Goal: Navigation & Orientation: Find specific page/section

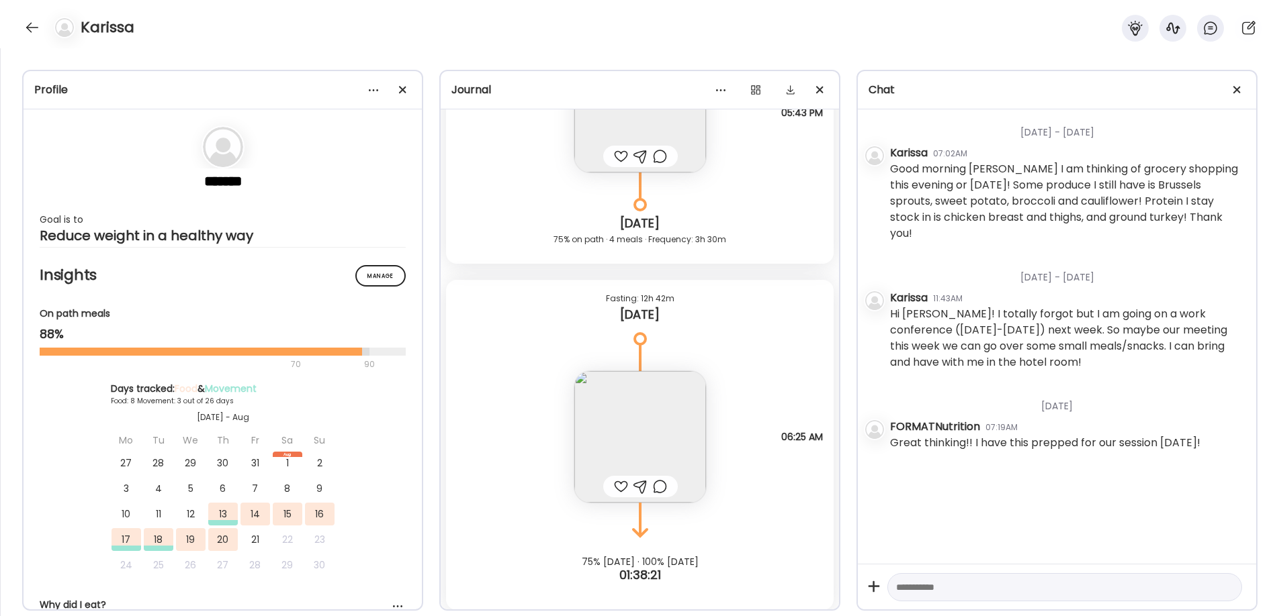
scroll to position [5225, 0]
click at [28, 31] on div at bounding box center [31, 27] width 21 height 21
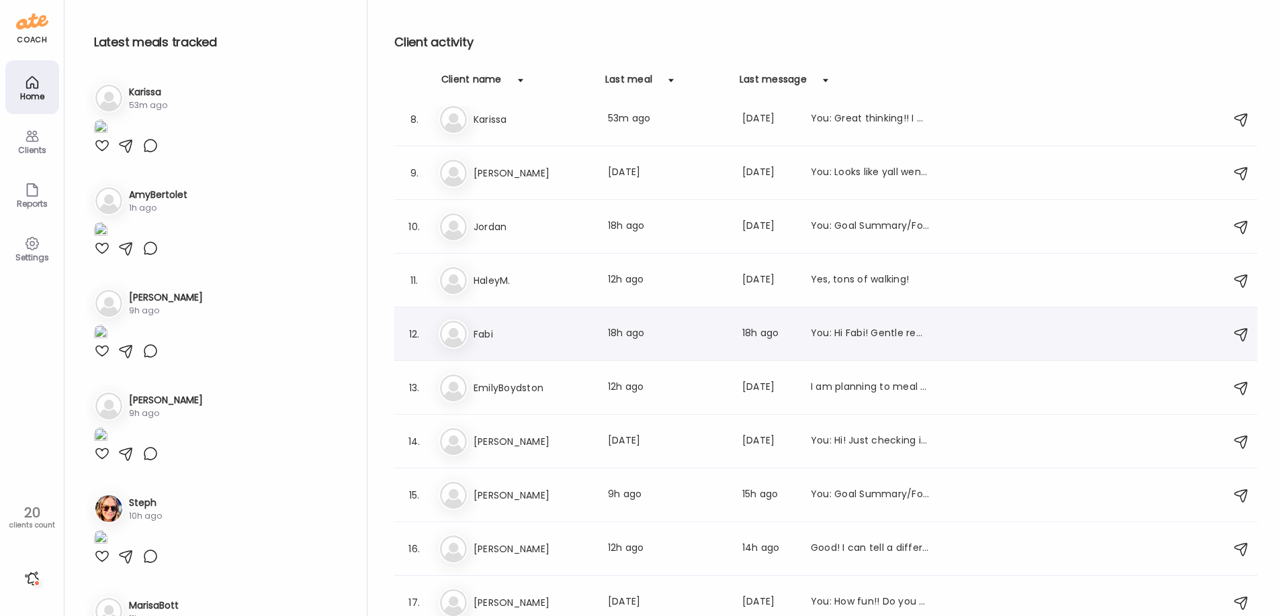
scroll to position [390, 0]
click at [561, 393] on h3 "EmilyBoydston" at bounding box center [532, 387] width 118 height 16
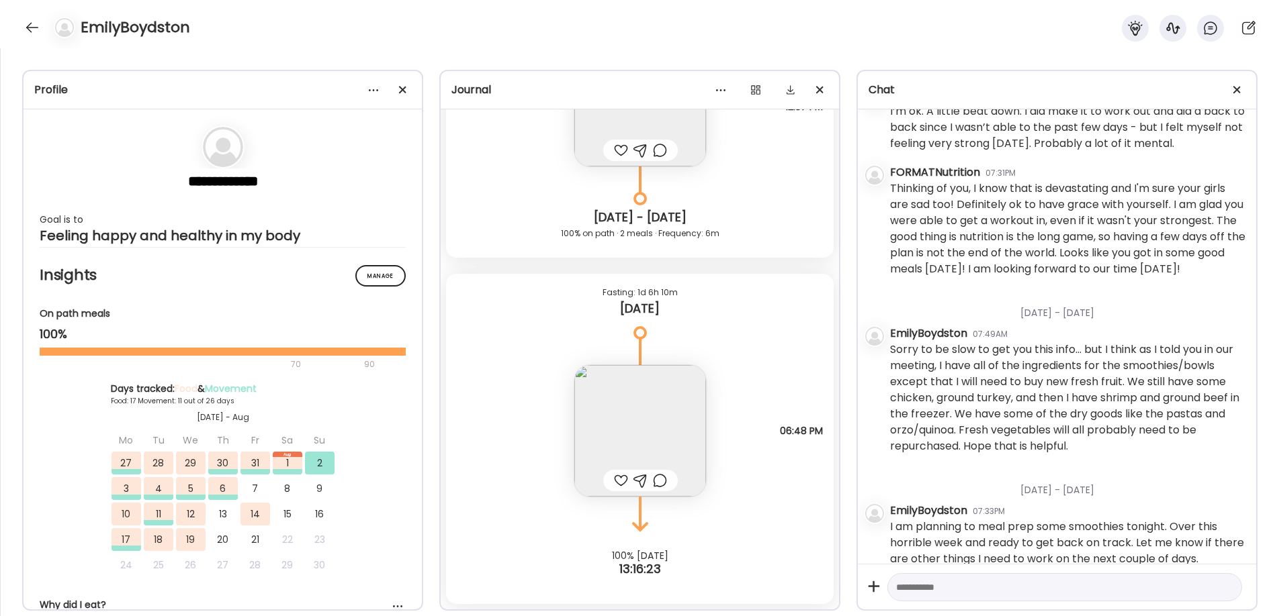
scroll to position [16670, 0]
click at [637, 417] on img at bounding box center [640, 433] width 132 height 132
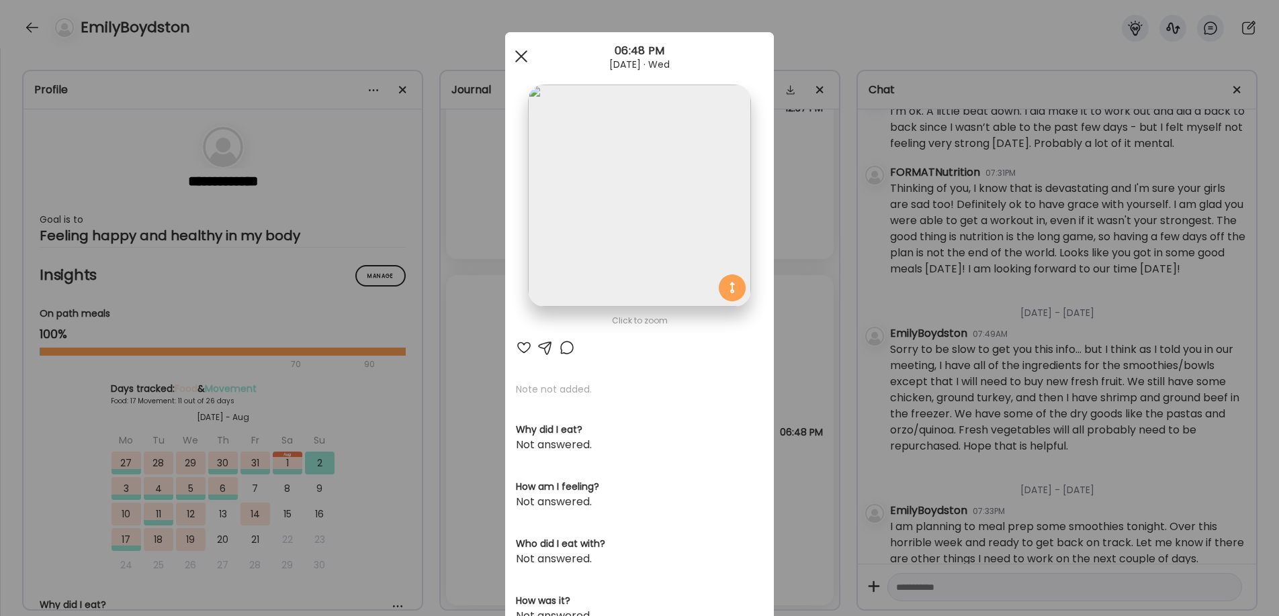
click at [520, 59] on div at bounding box center [521, 56] width 27 height 27
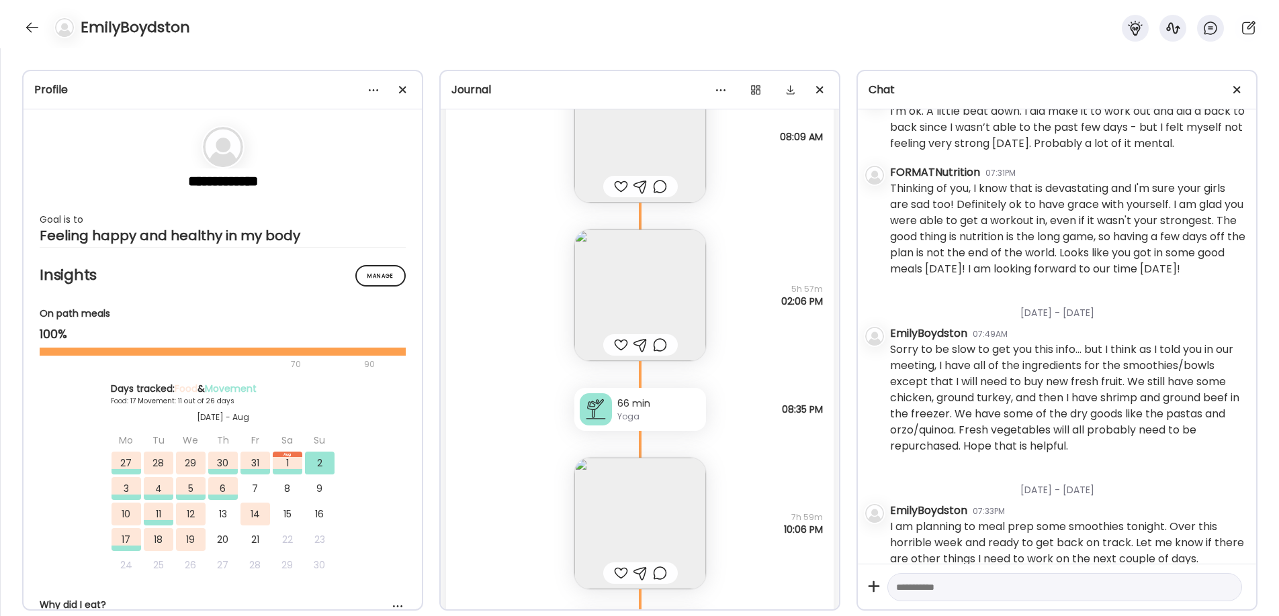
scroll to position [15639, 0]
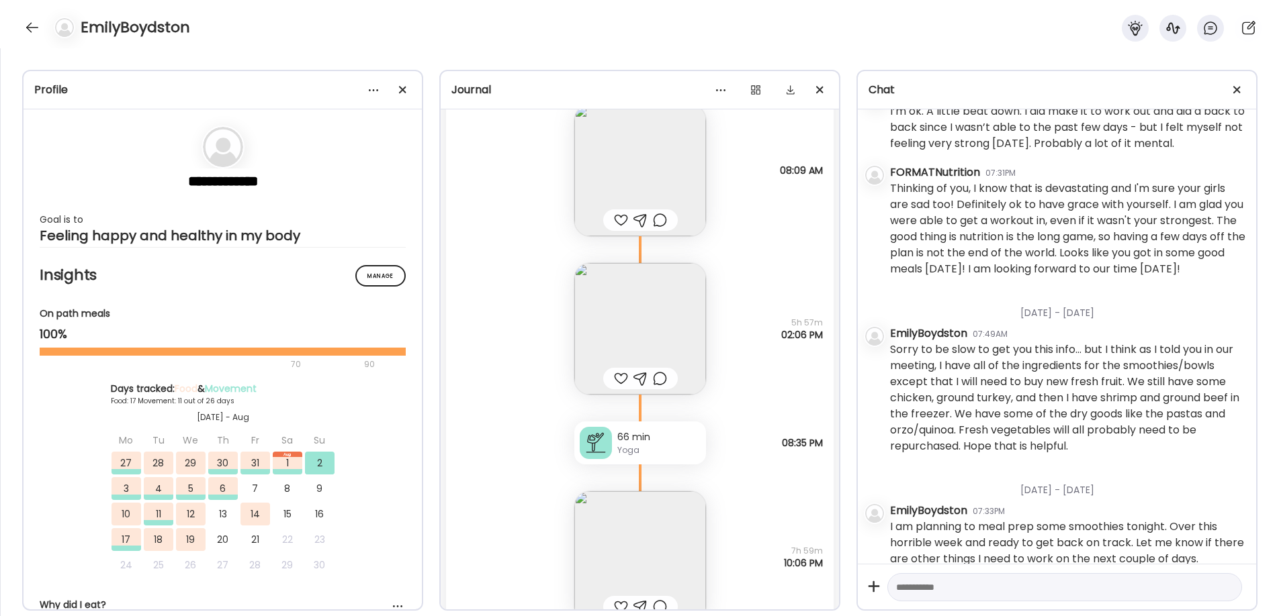
click at [625, 269] on img at bounding box center [640, 329] width 132 height 132
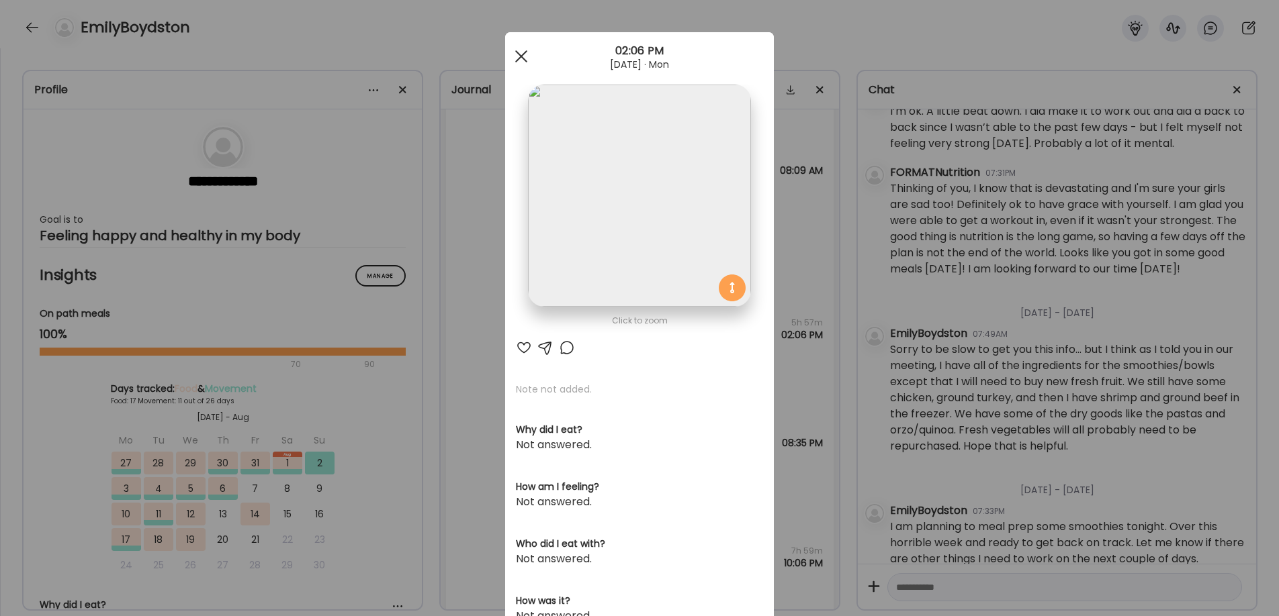
click at [520, 57] on span at bounding box center [521, 56] width 12 height 12
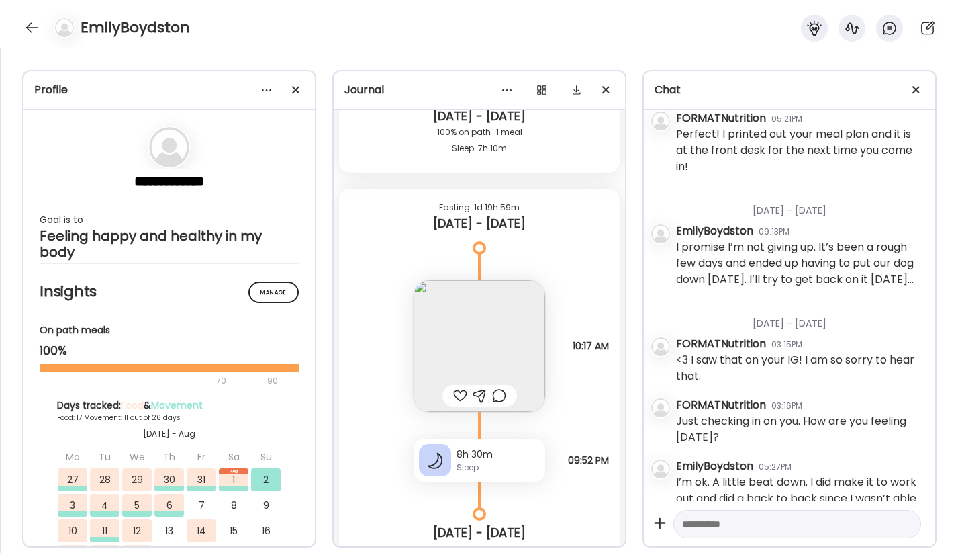
scroll to position [1739, 0]
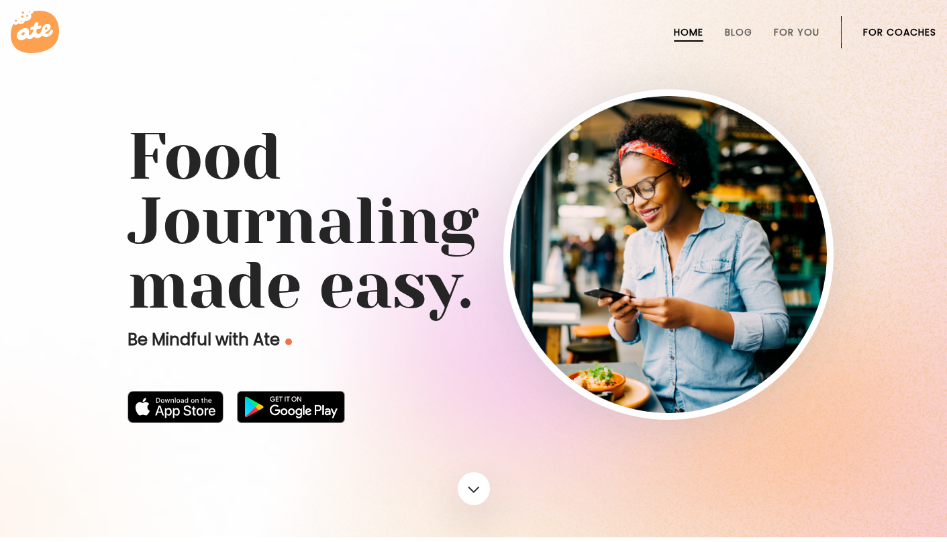
click at [906, 27] on link "For Coaches" at bounding box center [900, 32] width 73 height 11
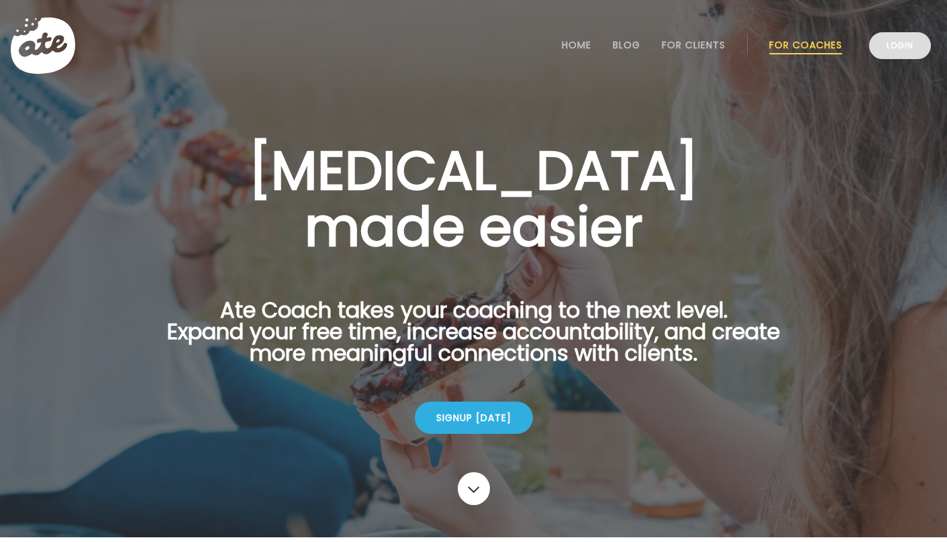
click at [907, 52] on link "Login" at bounding box center [901, 45] width 62 height 27
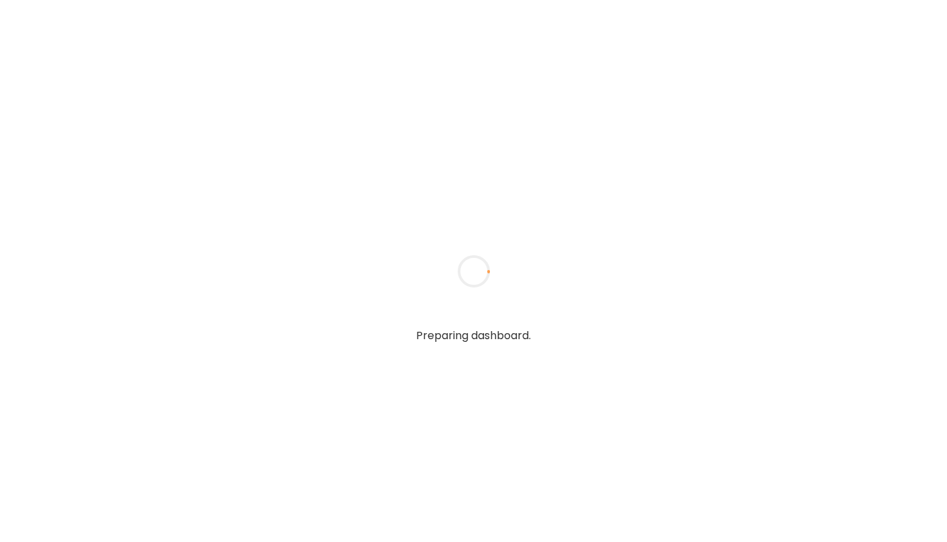
type input "**********"
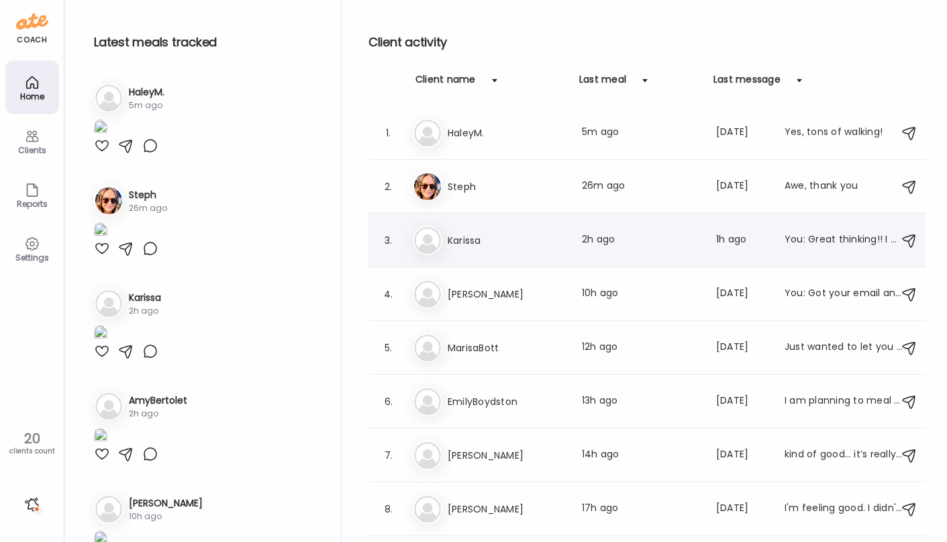
click at [541, 242] on h3 "Karissa" at bounding box center [507, 240] width 118 height 16
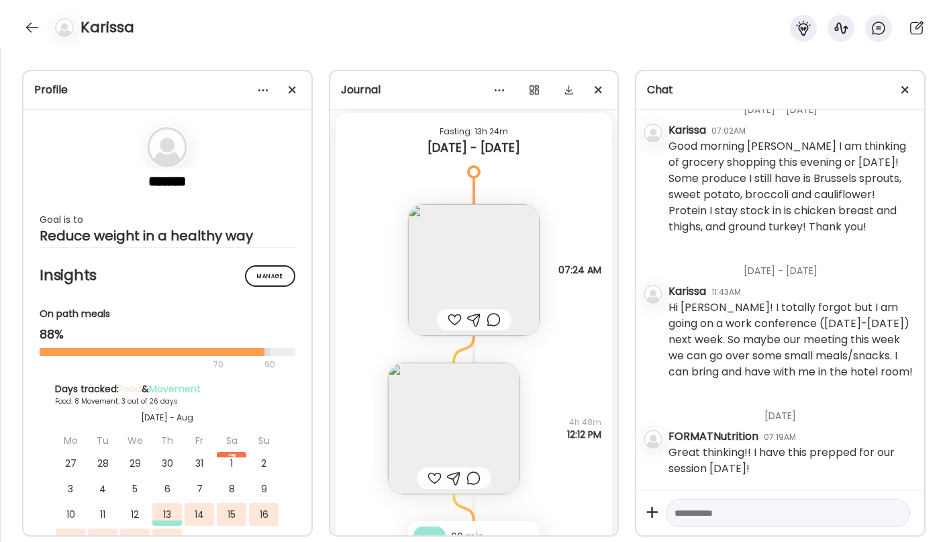
scroll to position [3136, 0]
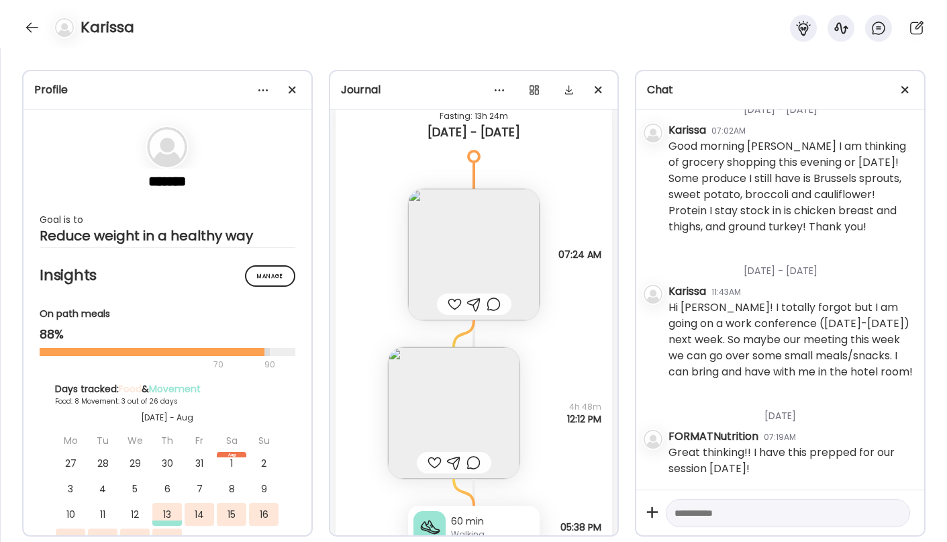
click at [472, 267] on img at bounding box center [474, 255] width 132 height 132
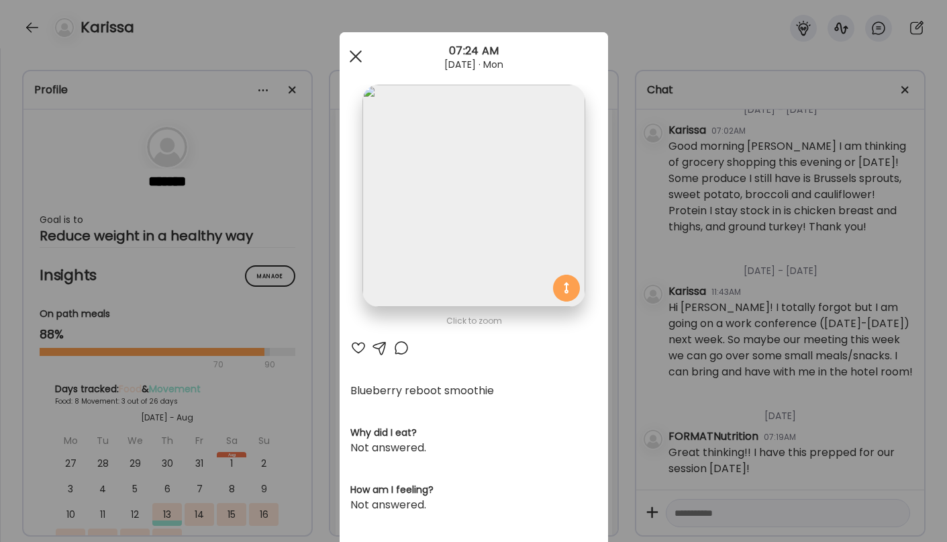
click at [351, 62] on span at bounding box center [355, 56] width 12 height 12
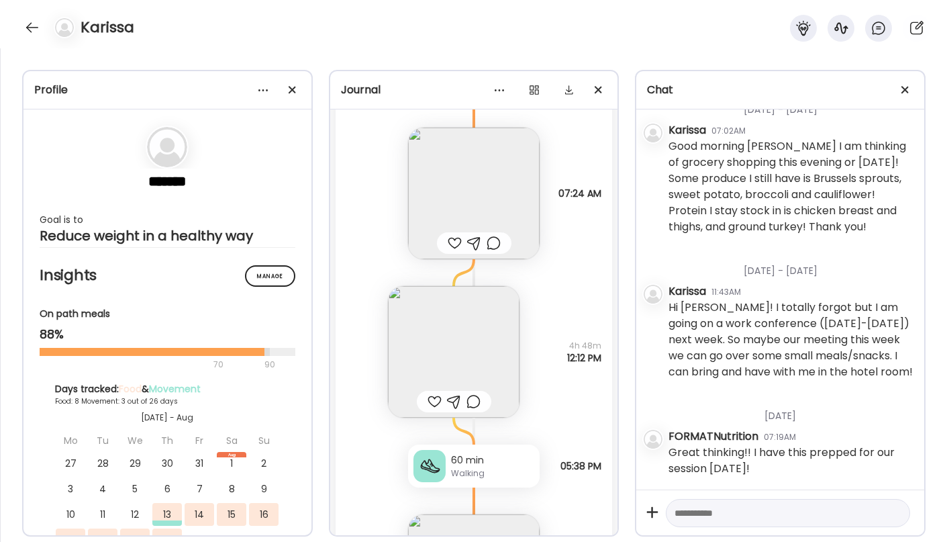
scroll to position [3240, 0]
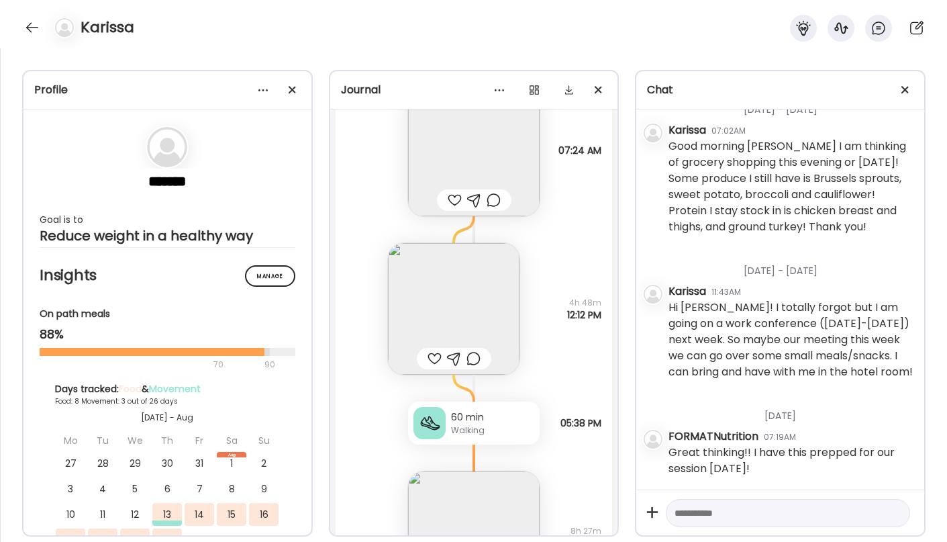
click at [439, 278] on img at bounding box center [454, 309] width 132 height 132
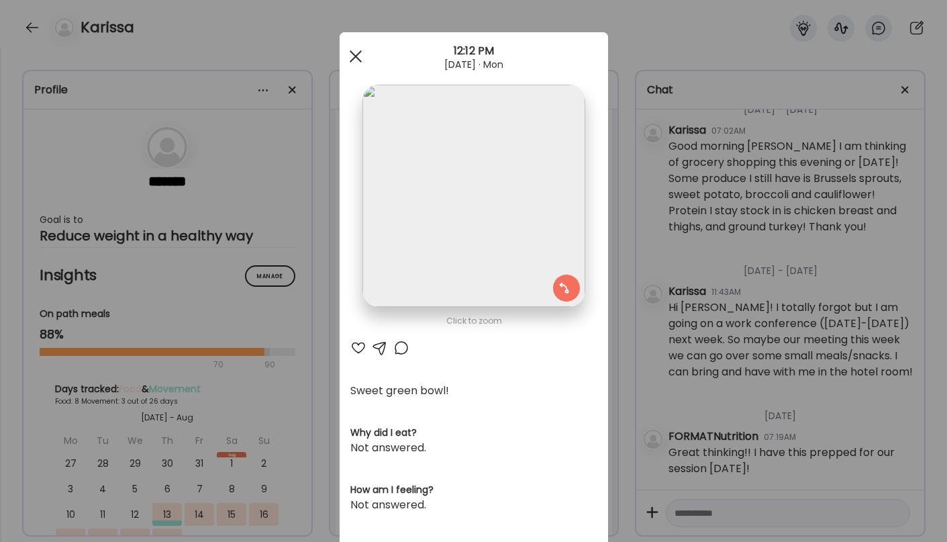
click at [358, 56] on div at bounding box center [355, 56] width 27 height 27
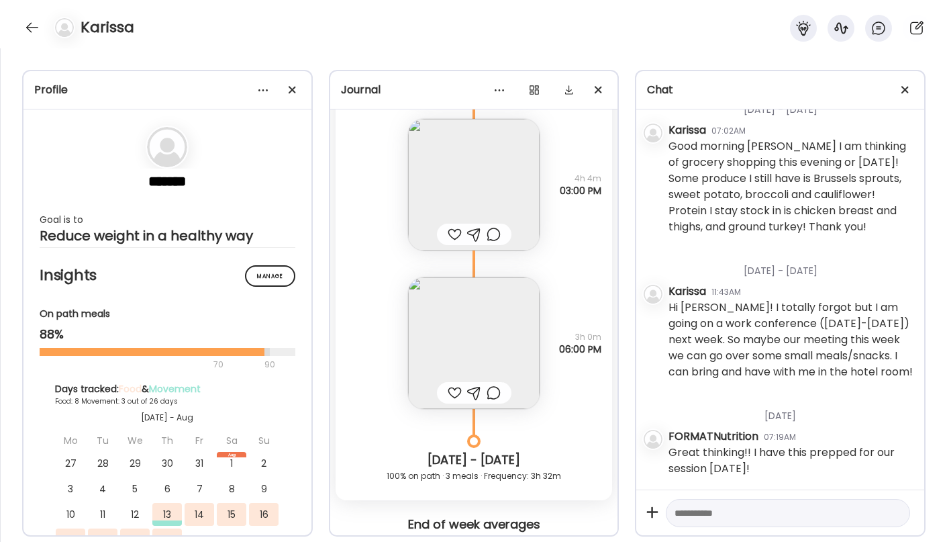
scroll to position [2614, 0]
click at [461, 345] on img at bounding box center [474, 347] width 132 height 132
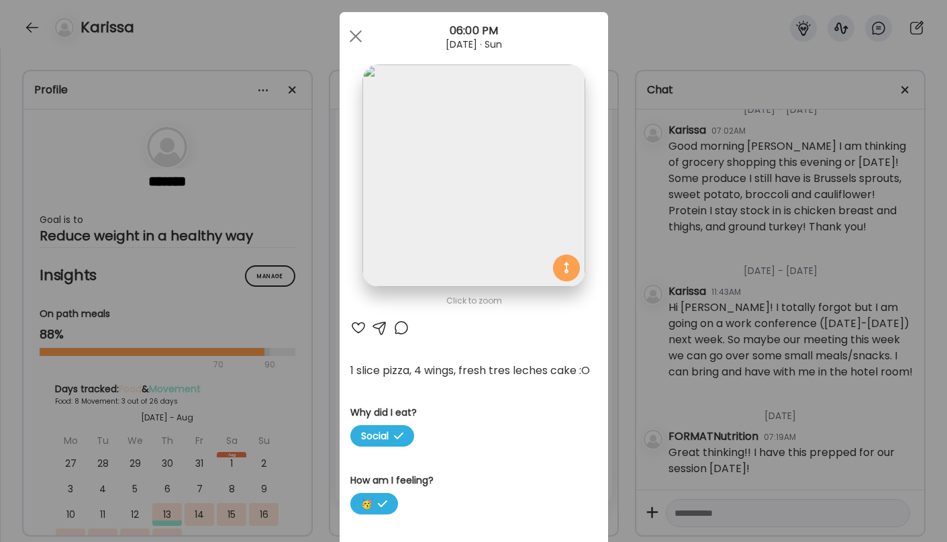
scroll to position [0, 0]
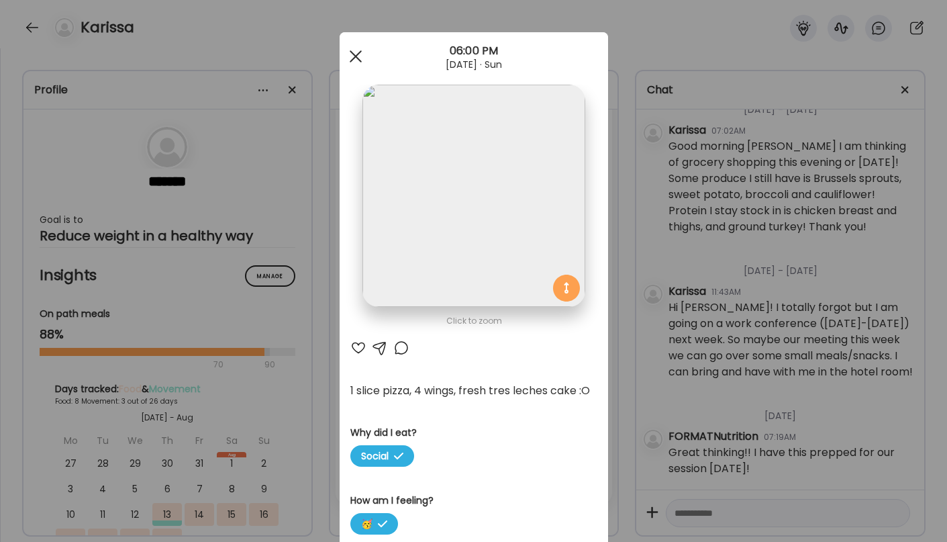
click at [358, 54] on span at bounding box center [355, 56] width 12 height 12
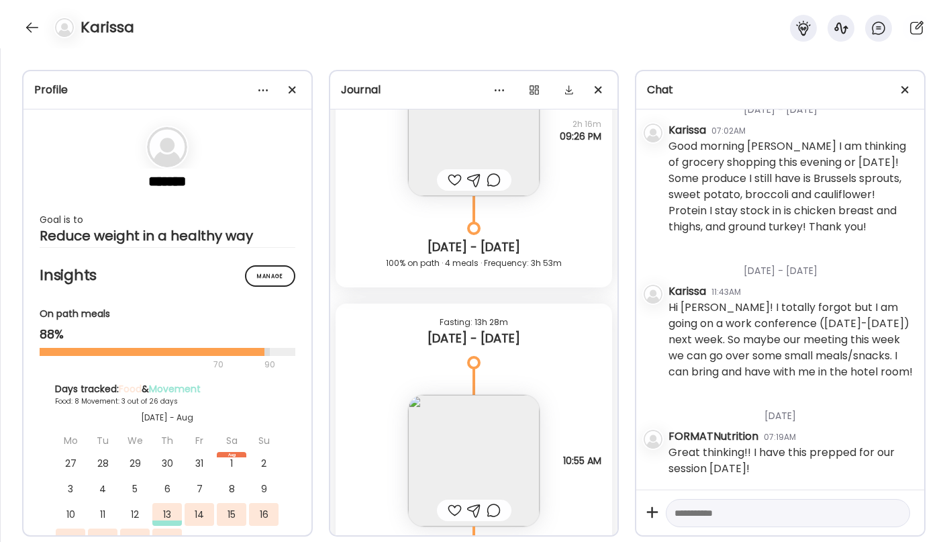
scroll to position [2177, 0]
